Goal: Navigation & Orientation: Find specific page/section

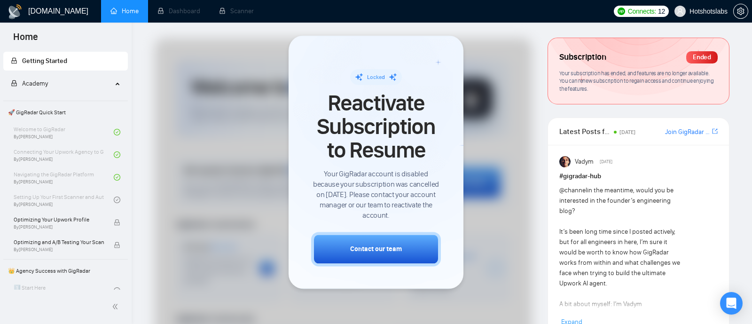
click at [497, 144] on div at bounding box center [343, 279] width 377 height 483
click at [462, 92] on div "Locked Reactivate Subscription to Resume Your GigRadar account is disabled beca…" at bounding box center [375, 161] width 175 height 253
click at [506, 89] on div at bounding box center [343, 279] width 377 height 483
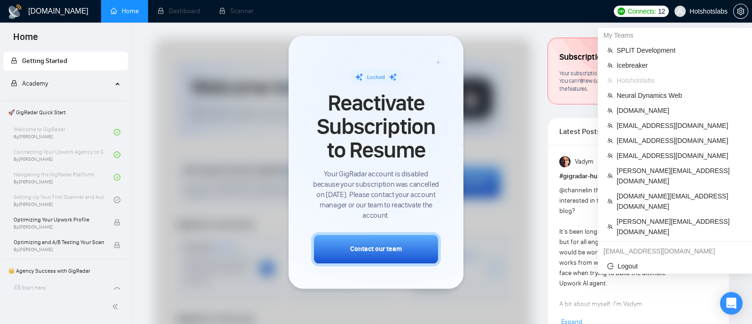
click at [689, 11] on span "Hotshotslabs" at bounding box center [708, 11] width 38 height 0
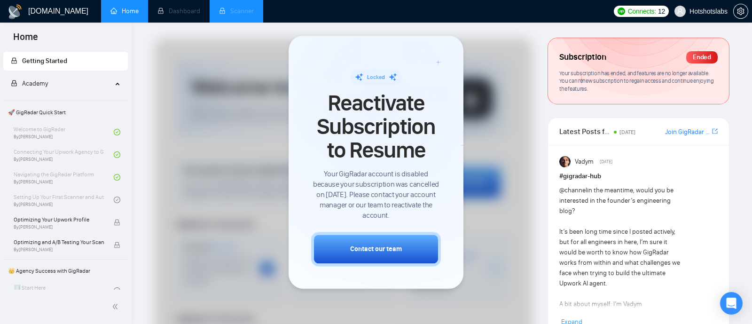
click at [225, 8] on li "Scanner" at bounding box center [237, 11] width 54 height 23
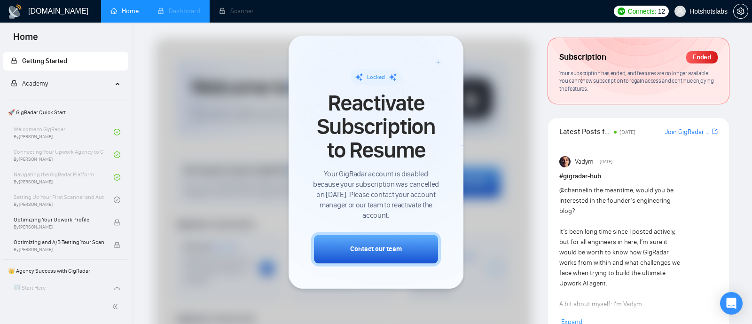
click at [187, 12] on li "Dashboard" at bounding box center [179, 11] width 62 height 23
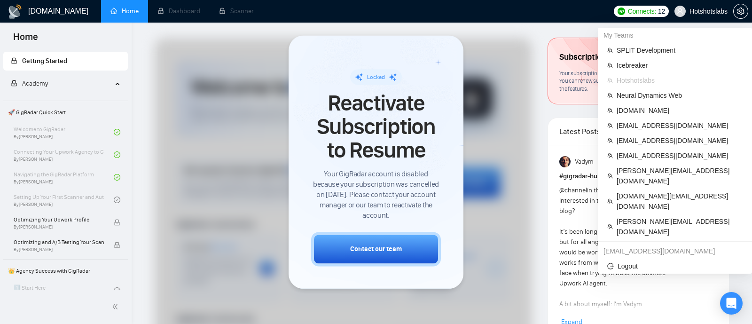
click at [706, 11] on span "Hotshotslabs" at bounding box center [708, 11] width 38 height 0
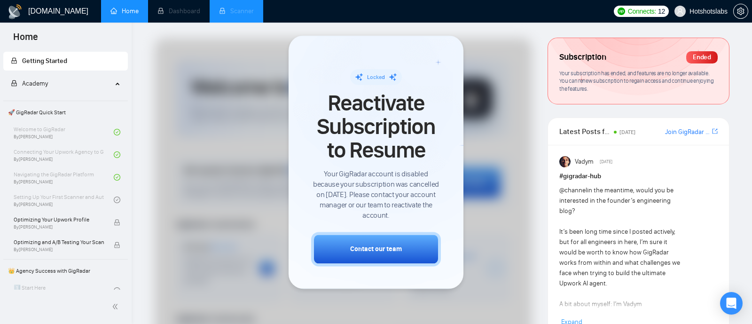
click at [236, 7] on li "Scanner" at bounding box center [237, 11] width 54 height 23
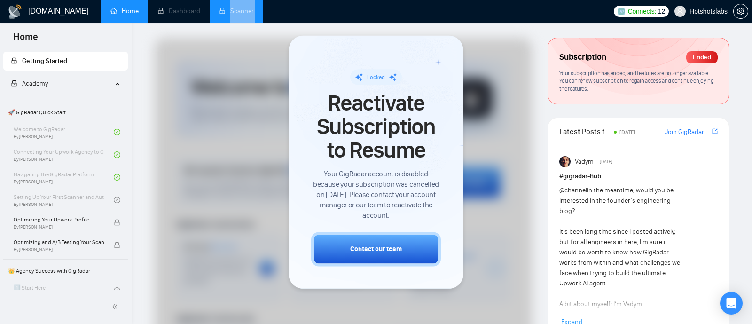
click at [236, 7] on li "Scanner" at bounding box center [237, 11] width 54 height 23
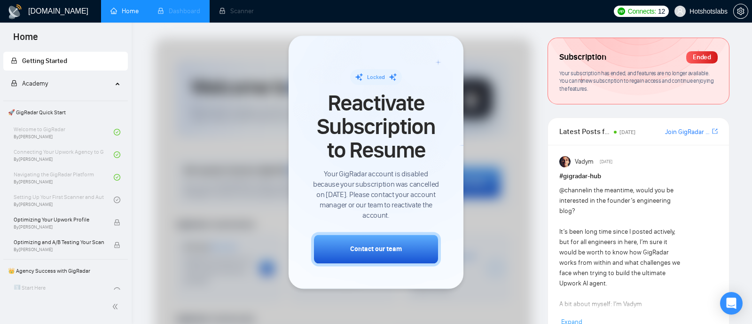
click at [175, 14] on li "Dashboard" at bounding box center [179, 11] width 62 height 23
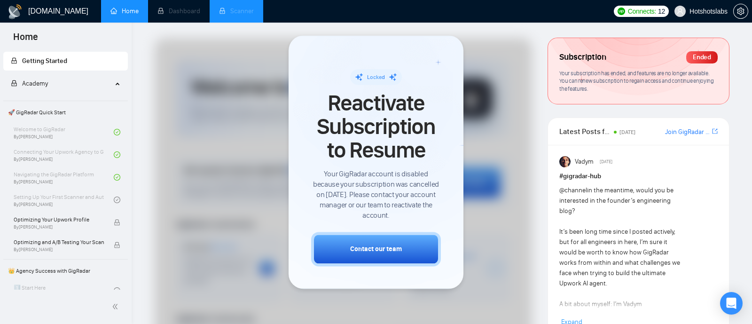
click at [242, 13] on li "Scanner" at bounding box center [237, 11] width 54 height 23
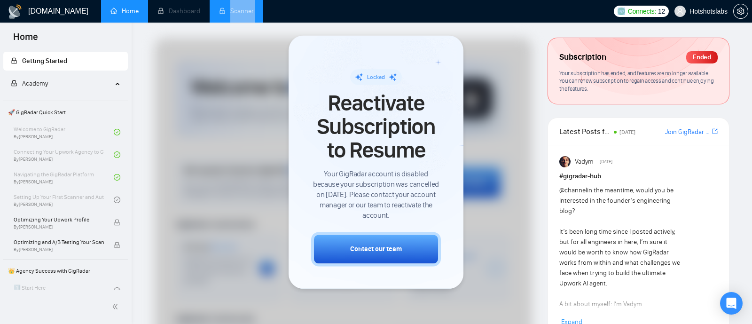
click at [242, 13] on li "Scanner" at bounding box center [237, 11] width 54 height 23
click at [484, 167] on div at bounding box center [343, 279] width 377 height 483
